Goal: Transaction & Acquisition: Book appointment/travel/reservation

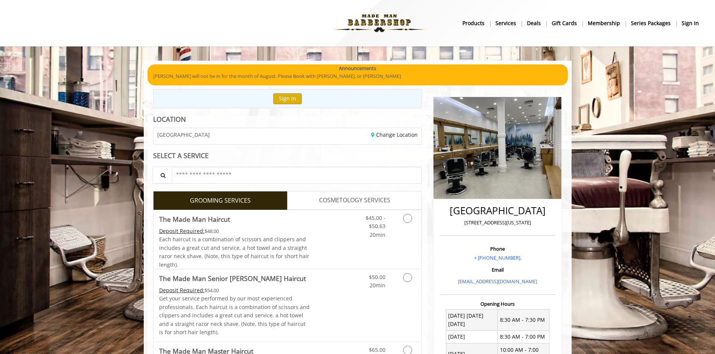
click at [257, 222] on span "The Made Man Haircut" at bounding box center [234, 219] width 151 height 11
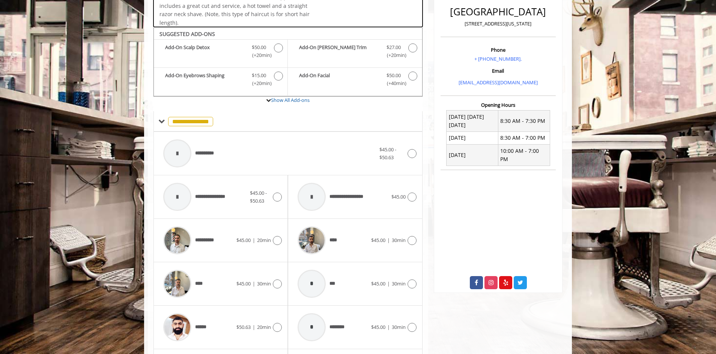
scroll to position [226, 0]
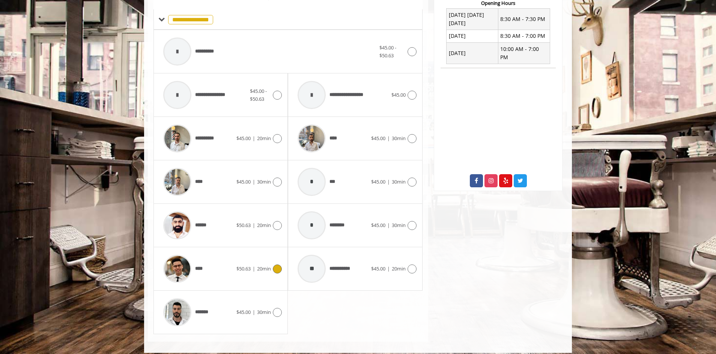
click at [234, 272] on div "****" at bounding box center [197, 269] width 77 height 36
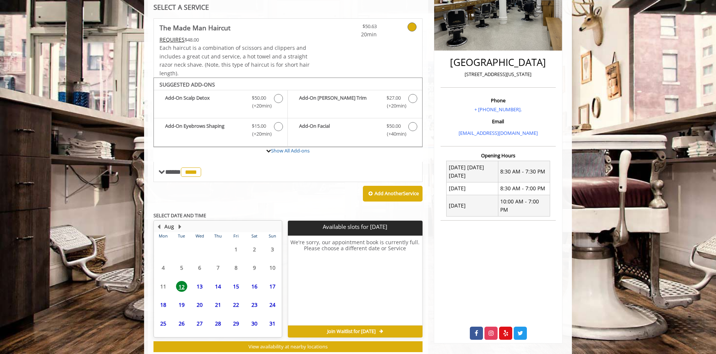
scroll to position [169, 0]
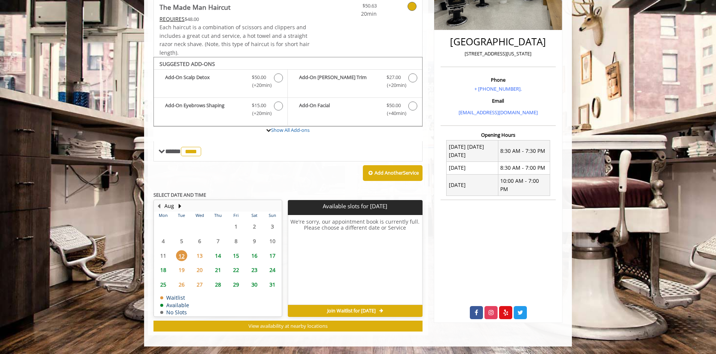
click at [236, 255] on span "15" at bounding box center [235, 256] width 11 height 11
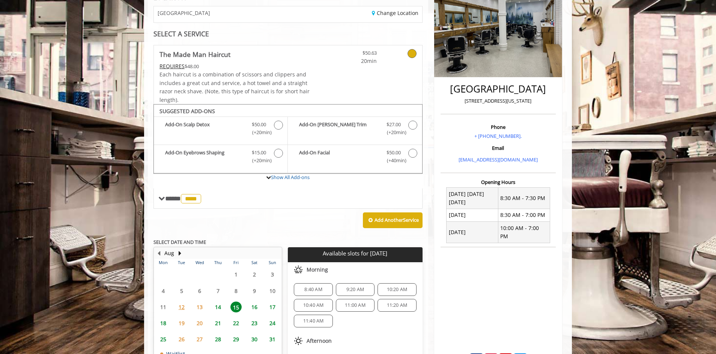
scroll to position [150, 0]
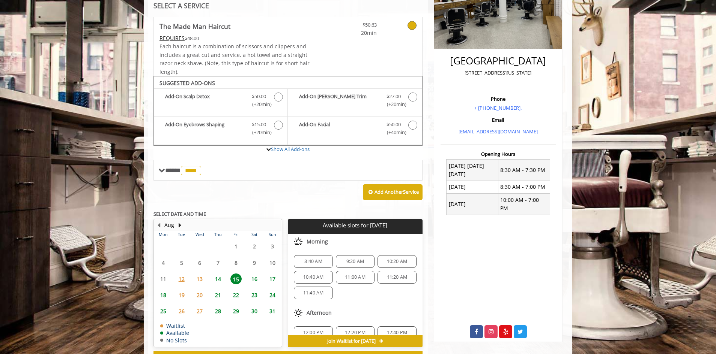
click at [306, 259] on span "8:40 AM" at bounding box center [313, 262] width 18 height 6
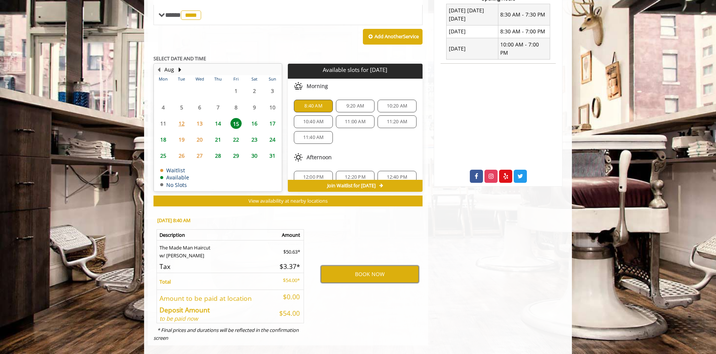
scroll to position [316, 0]
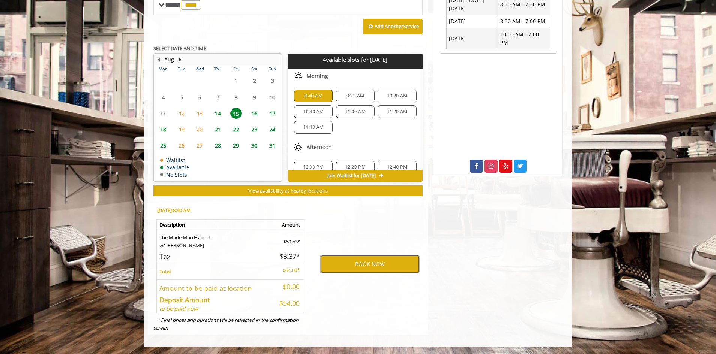
click at [370, 269] on button "BOOK NOW" at bounding box center [370, 264] width 98 height 17
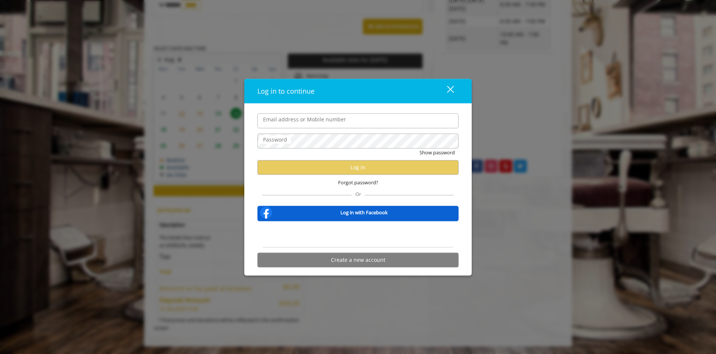
click at [291, 124] on input "Email address or Mobile number" at bounding box center [357, 120] width 201 height 15
drag, startPoint x: 453, startPoint y: 89, endPoint x: 433, endPoint y: 92, distance: 20.2
click at [452, 89] on button "close" at bounding box center [446, 90] width 26 height 15
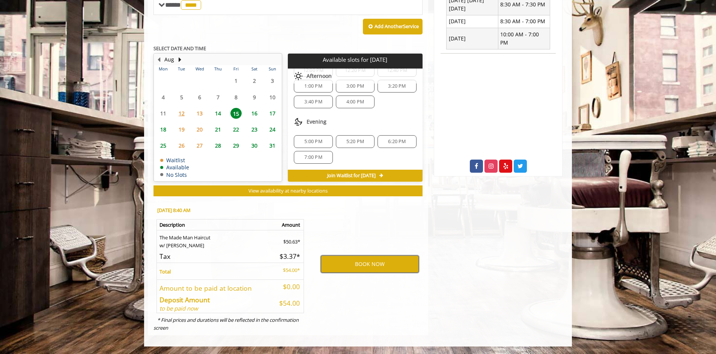
click at [366, 270] on button "BOOK NOW" at bounding box center [370, 264] width 98 height 17
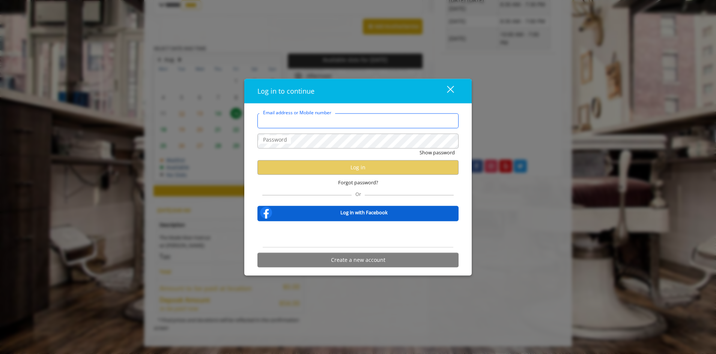
click at [298, 120] on input "Email address or Mobile number" at bounding box center [357, 120] width 201 height 15
type input "**********"
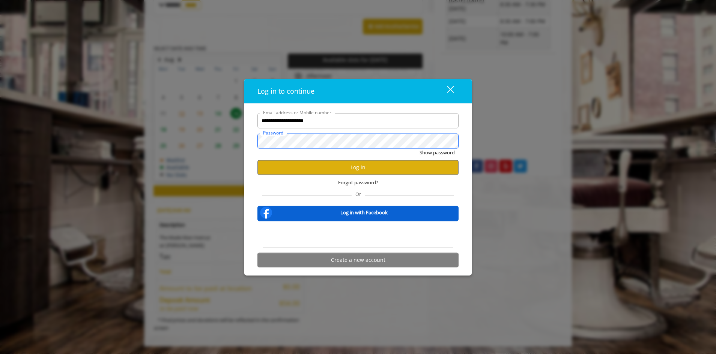
click at [419, 149] on button "Show password" at bounding box center [436, 153] width 35 height 8
click at [329, 171] on button "Log in" at bounding box center [357, 167] width 201 height 15
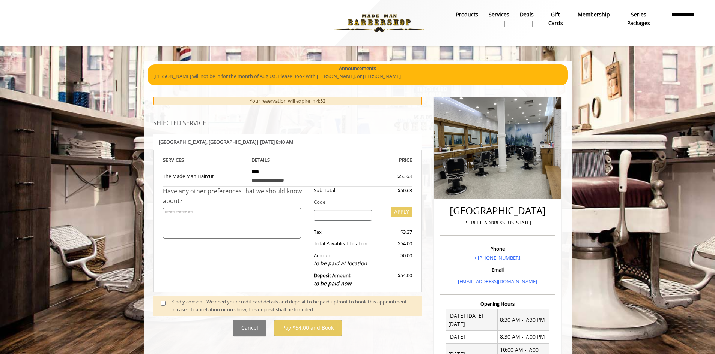
click at [188, 300] on div "Kindly consent: We need your credit card details and deposit to be paid upfront…" at bounding box center [292, 306] width 243 height 16
click at [162, 307] on span at bounding box center [166, 306] width 22 height 16
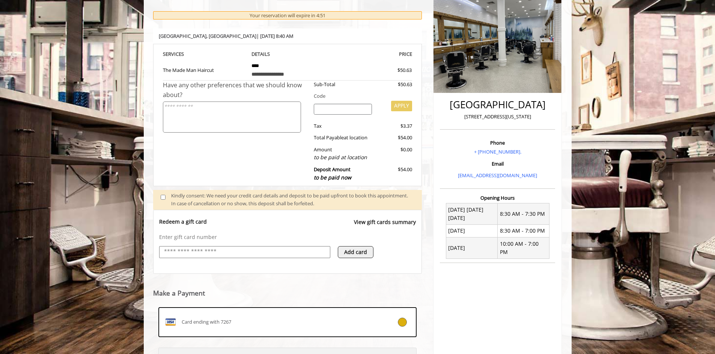
scroll to position [182, 0]
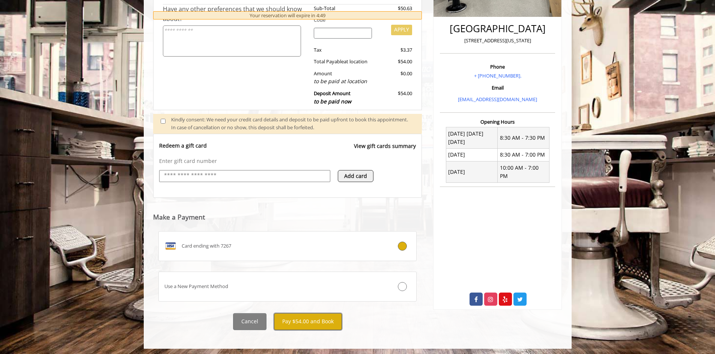
click at [314, 324] on button "Pay $54.00 and Book" at bounding box center [308, 322] width 68 height 17
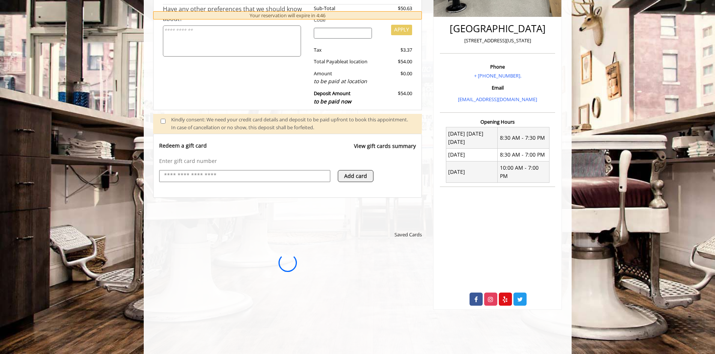
scroll to position [0, 0]
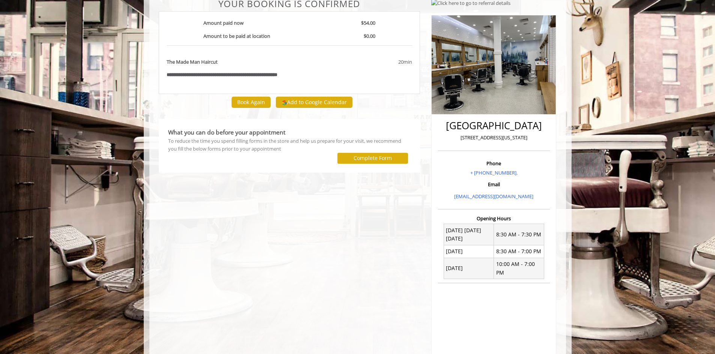
scroll to position [136, 0]
